Goal: Transaction & Acquisition: Obtain resource

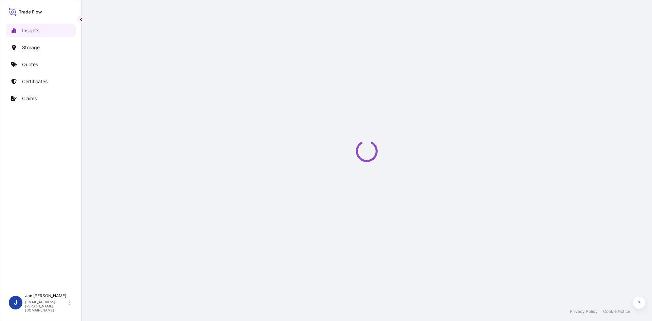
select select "2025"
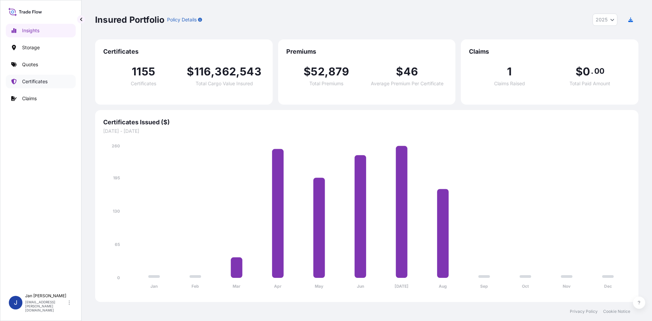
click at [23, 47] on p "Storage" at bounding box center [31, 47] width 18 height 7
click at [24, 65] on p "Quotes" at bounding box center [30, 64] width 16 height 7
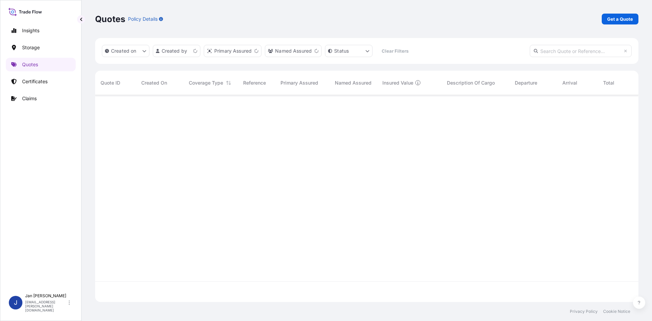
scroll to position [206, 538]
click at [613, 21] on p "Get a Quote" at bounding box center [620, 19] width 26 height 7
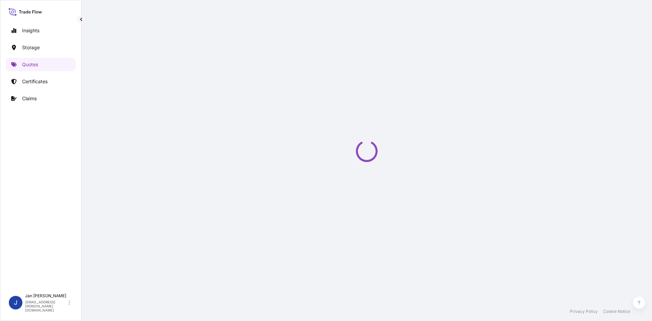
select select "Water"
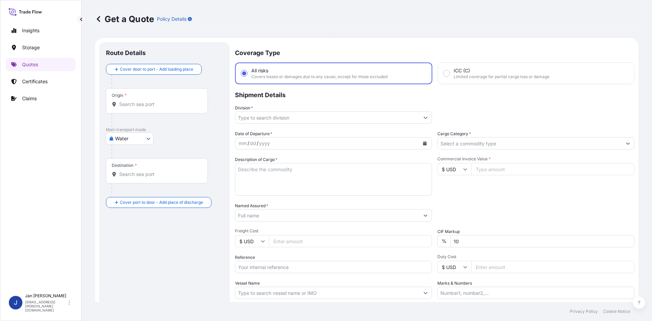
scroll to position [11, 0]
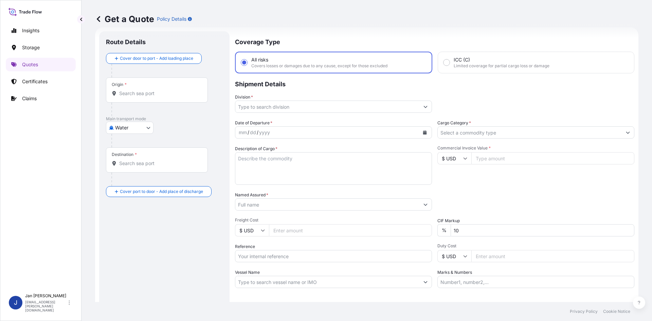
drag, startPoint x: 267, startPoint y: 250, endPoint x: 268, endPoint y: 254, distance: 3.9
click at [267, 253] on input "Reference" at bounding box center [333, 256] width 197 height 12
paste input "1187422025"
type input "1187422025"
click at [421, 136] on button "Calendar" at bounding box center [425, 132] width 11 height 11
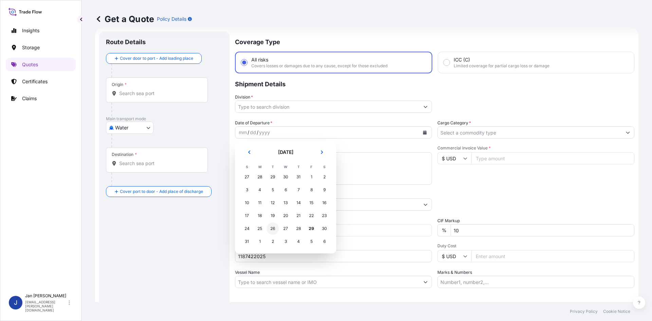
click at [273, 231] on div "26" at bounding box center [273, 229] width 12 height 12
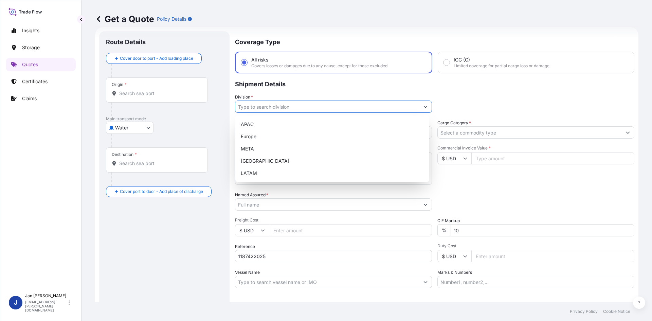
click at [321, 106] on input "Division *" at bounding box center [327, 107] width 184 height 12
click at [298, 139] on div "Europe" at bounding box center [332, 136] width 189 height 12
type input "Europe"
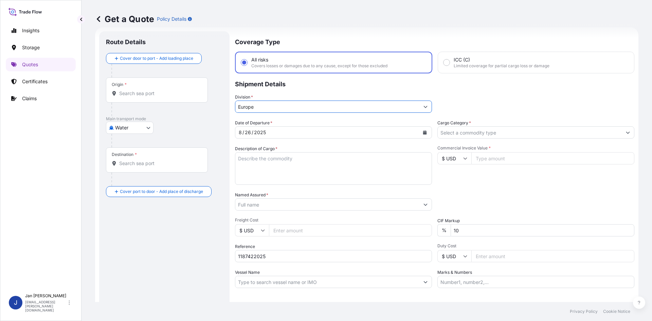
click at [496, 136] on input "Cargo Category *" at bounding box center [530, 132] width 184 height 12
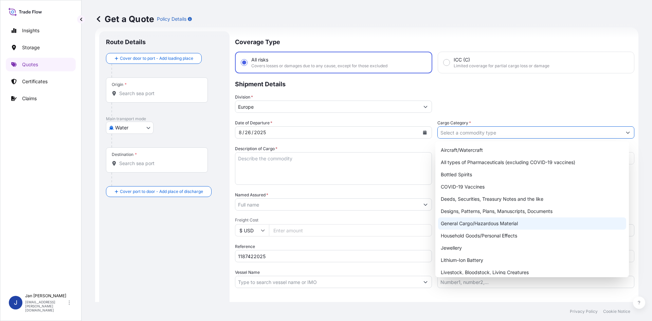
click at [474, 225] on div "General Cargo/Hazardous Material" at bounding box center [532, 223] width 189 height 12
type input "General Cargo/Hazardous Material"
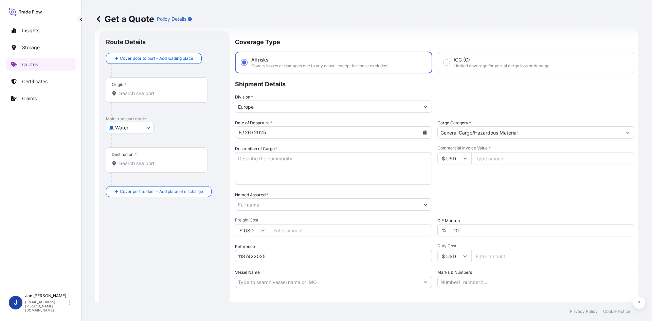
click at [309, 212] on div "Date of Departure * [DATE] Cargo Category * General Cargo/Hazardous Material De…" at bounding box center [435, 204] width 400 height 169
click at [310, 205] on input "Named Assured *" at bounding box center [327, 204] width 184 height 12
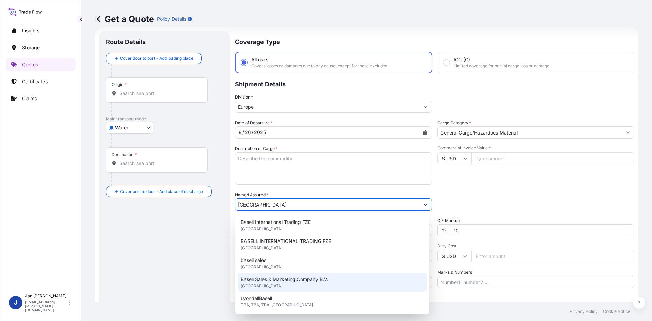
click at [294, 285] on div "Basell Sales & Marketing Company B.V. [GEOGRAPHIC_DATA]" at bounding box center [332, 282] width 189 height 19
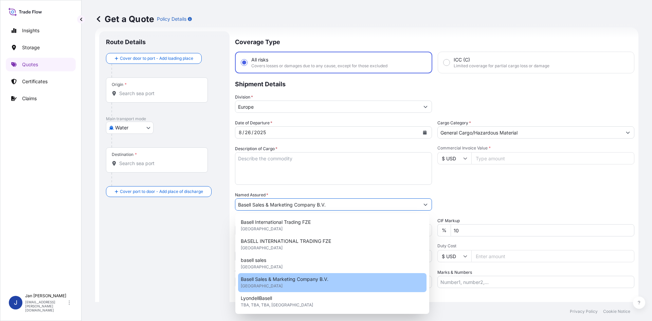
type input "Basell Sales & Marketing Company B.V."
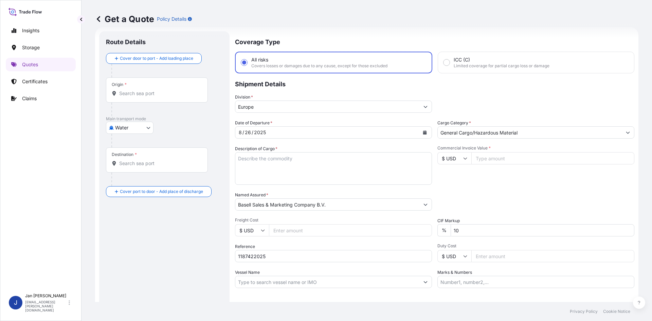
click at [507, 202] on div "Packing Category Type to search a container mode Please select a primary mode o…" at bounding box center [536, 201] width 197 height 19
click at [167, 97] on div "Origin *" at bounding box center [157, 89] width 102 height 25
click at [167, 97] on input "Origin *" at bounding box center [159, 93] width 80 height 7
paste input "[GEOGRAPHIC_DATA]"
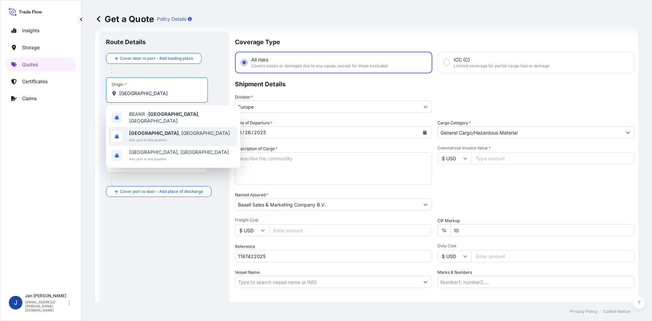
click at [159, 130] on span "[GEOGRAPHIC_DATA] , [GEOGRAPHIC_DATA]" at bounding box center [179, 133] width 101 height 7
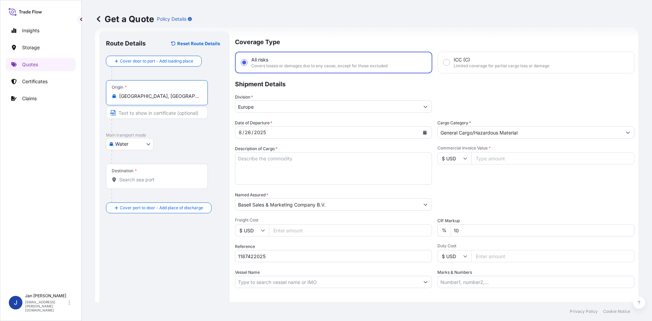
type input "[GEOGRAPHIC_DATA], [GEOGRAPHIC_DATA]"
click at [198, 132] on p "Main transport mode" at bounding box center [164, 134] width 117 height 5
click at [149, 174] on div "Destination *" at bounding box center [157, 176] width 102 height 25
click at [149, 176] on input "Destination *" at bounding box center [159, 179] width 80 height 7
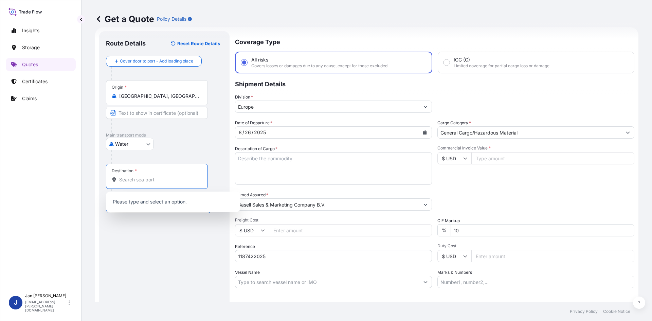
paste input "[GEOGRAPHIC_DATA]"
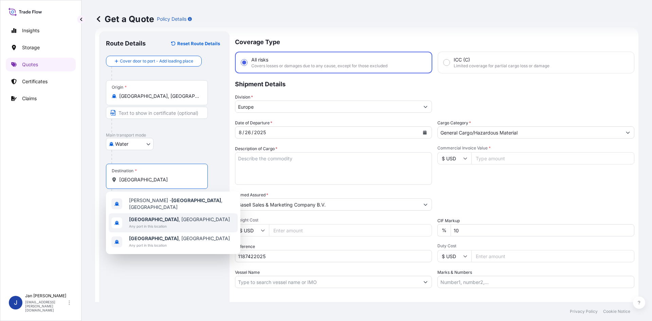
click at [176, 217] on div "[GEOGRAPHIC_DATA] , [GEOGRAPHIC_DATA] Any port in this location" at bounding box center [173, 222] width 129 height 19
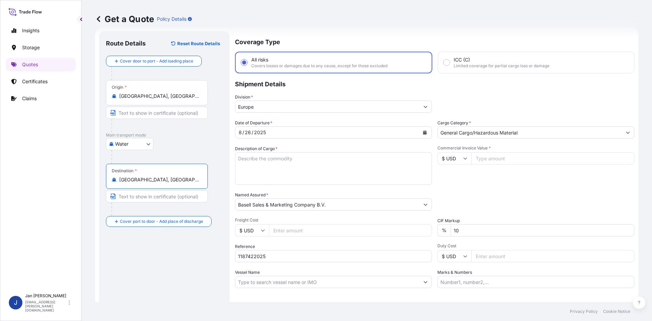
type input "[GEOGRAPHIC_DATA], [GEOGRAPHIC_DATA]"
click at [183, 266] on div "Route Details Reset Route Details Cover door to port - Add loading place Place …" at bounding box center [164, 185] width 117 height 294
click at [458, 156] on input "$ USD" at bounding box center [455, 158] width 34 height 12
click at [457, 174] on div "€ EUR" at bounding box center [452, 177] width 29 height 13
type input "€ EUR"
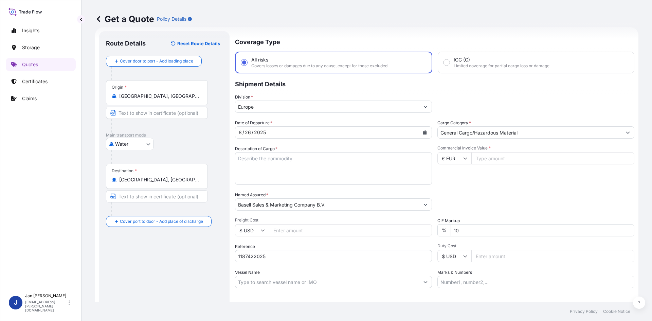
click at [509, 155] on input "Commercial Invoice Value *" at bounding box center [553, 158] width 163 height 12
type input "146597.35"
click at [486, 172] on div "Commercial Invoice Value * € EUR 146597.35" at bounding box center [536, 164] width 197 height 39
click at [369, 158] on textarea "Description of Cargo *" at bounding box center [333, 168] width 197 height 33
paste textarea "BAGS LOADED ONTO 90 PALLETS LOADED INTO 5 40' HIGH CUBE CONTAINER HOSTALEN CRP …"
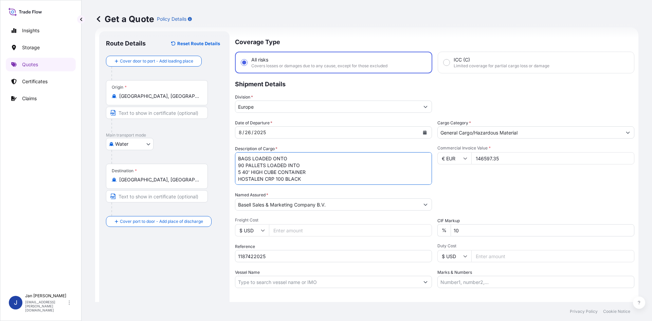
click at [237, 160] on textarea "BAGS LOADED ONTO 90 PALLETS LOADED INTO 5 40' HIGH CUBE CONTAINER HOSTALEN CRP …" at bounding box center [333, 168] width 197 height 33
type textarea "4950 BAGS LOADED ONTO 90 PALLETS LOADED INTO 5 40' HIGH CUBE CONTAINER HOSTALEN…"
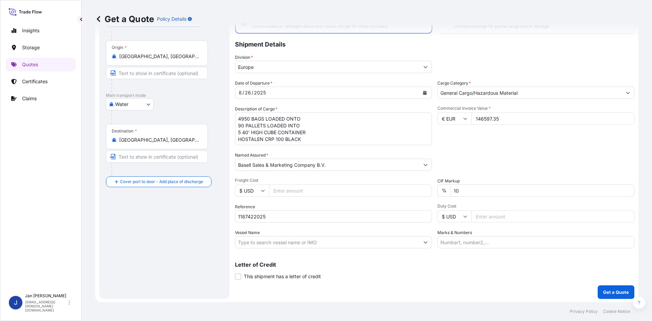
scroll to position [52, 0]
click at [619, 284] on div "Coverage Type All risks Covers losses or damages due to any cause, except for t…" at bounding box center [435, 143] width 400 height 307
click at [617, 287] on button "Get a Quote" at bounding box center [616, 291] width 37 height 14
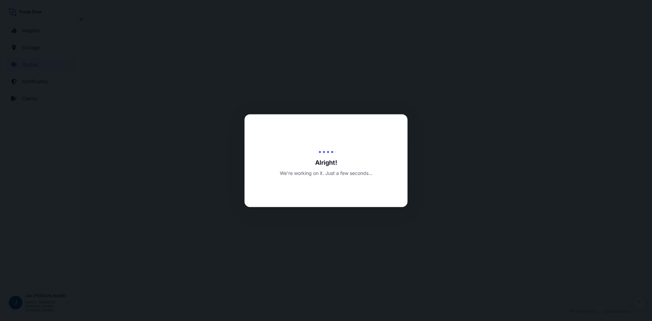
select select "Water"
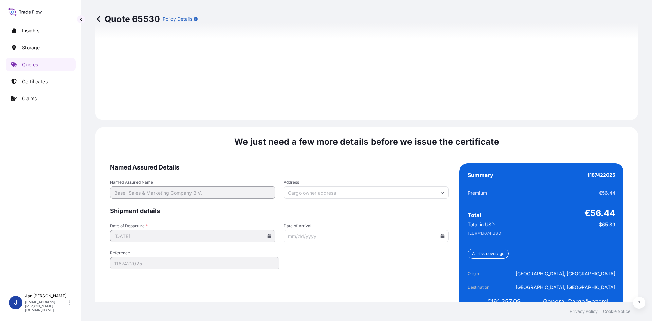
scroll to position [975, 0]
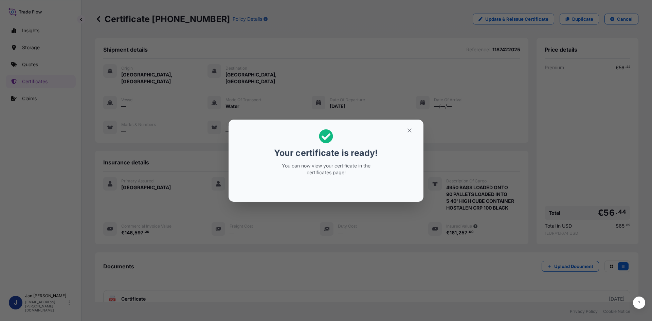
click at [331, 3] on div "Your certificate is ready! You can now view your certificate in the certificate…" at bounding box center [326, 160] width 652 height 321
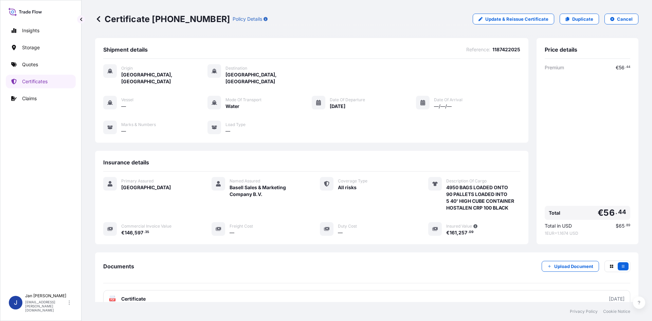
click at [306, 70] on div "Origin [GEOGRAPHIC_DATA], [GEOGRAPHIC_DATA] Destination [GEOGRAPHIC_DATA], [GEO…" at bounding box center [311, 74] width 417 height 21
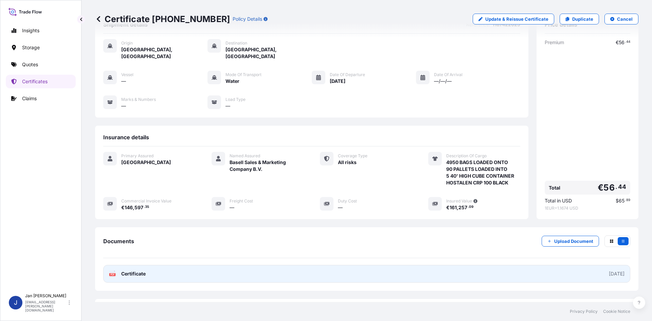
scroll to position [50, 0]
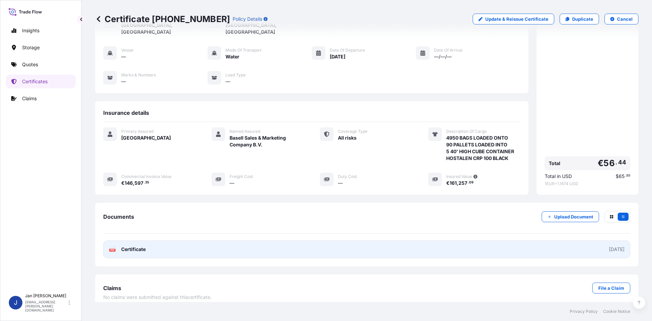
click at [175, 241] on link "PDF Certificate [DATE]" at bounding box center [366, 250] width 527 height 18
